Goal: Task Accomplishment & Management: Complete application form

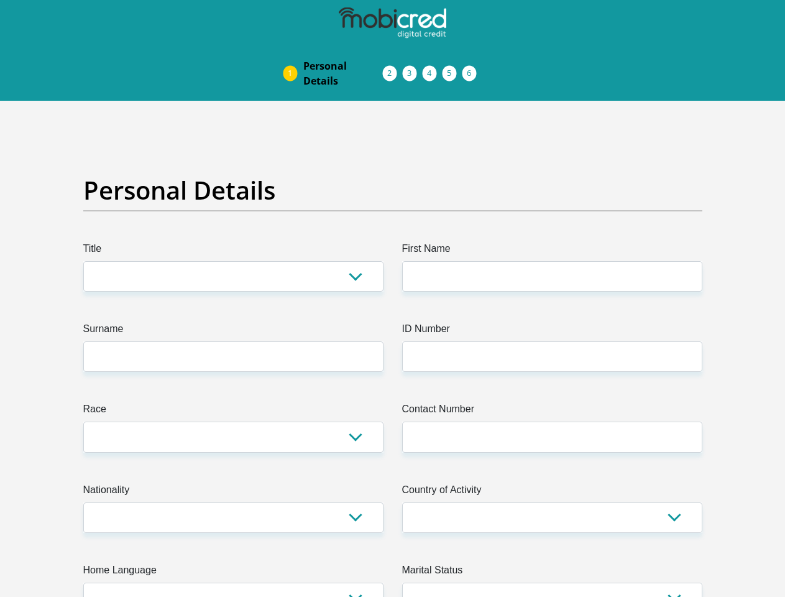
click at [0, 0] on img at bounding box center [0, 0] width 0 height 0
click at [294, 53] on link "Personal Details" at bounding box center [343, 73] width 99 height 40
click at [393, 68] on link "Acceptance of Services" at bounding box center [403, 73] width 20 height 10
click at [0, 0] on span "Documents" at bounding box center [0, 0] width 0 height 0
click at [453, 68] on link "Debicheck Mandate" at bounding box center [443, 73] width 20 height 10
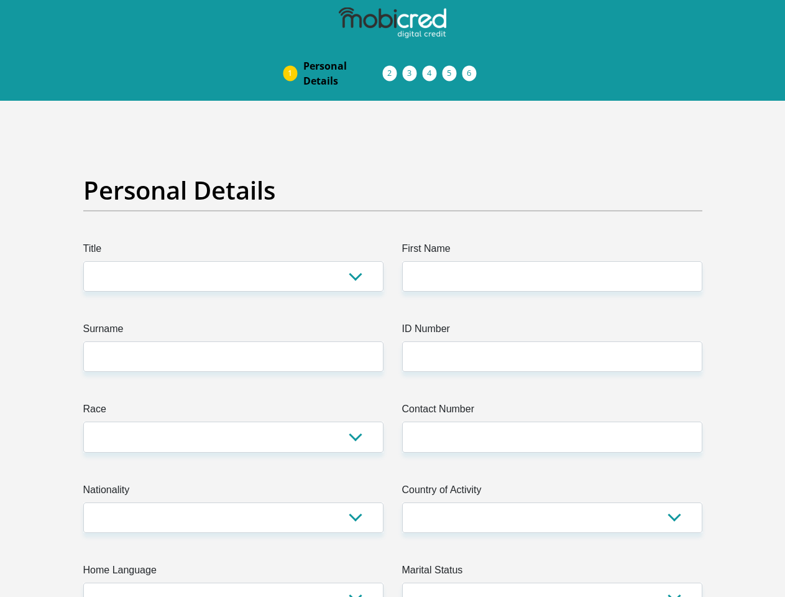
click at [473, 68] on link "Curata Authentication" at bounding box center [463, 73] width 20 height 10
click at [493, 68] on link "Pre Agreement Signoff" at bounding box center [483, 73] width 20 height 10
